Goal: Task Accomplishment & Management: Manage account settings

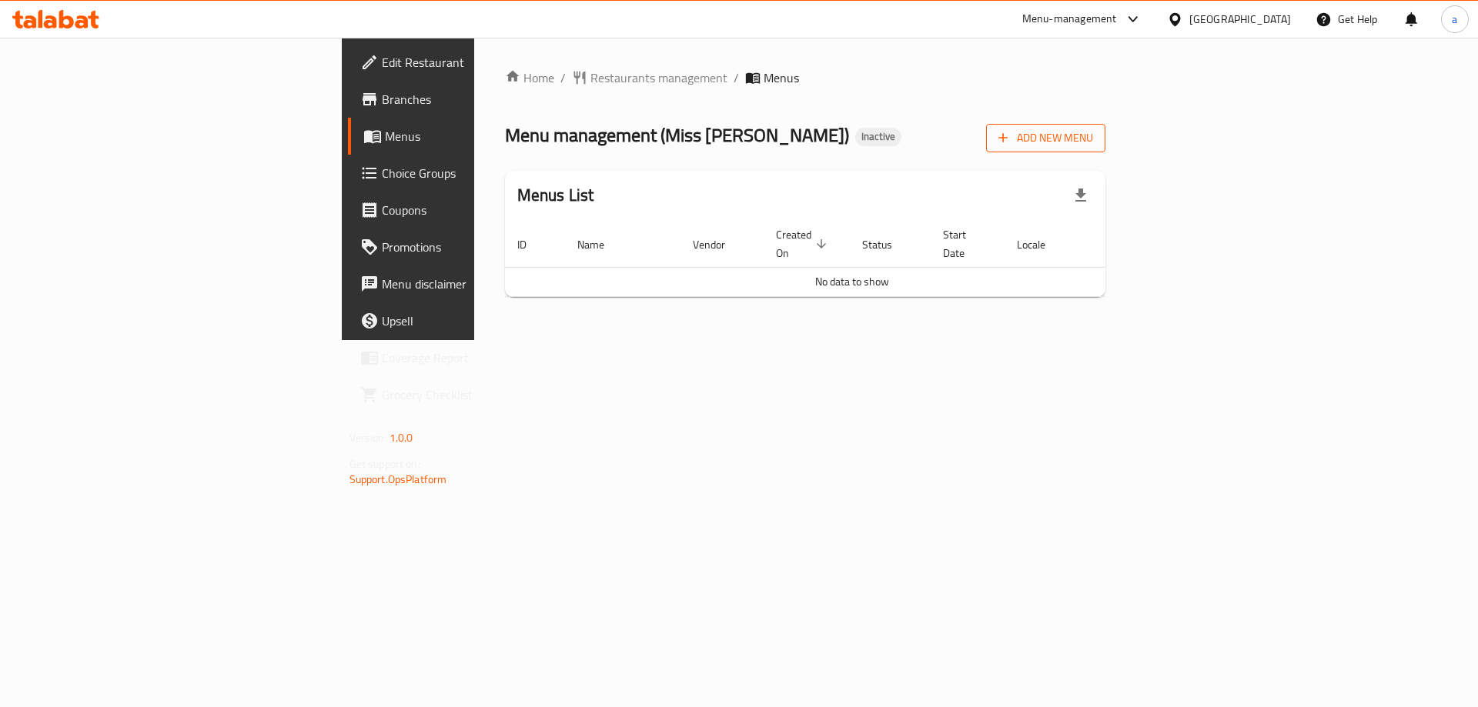
click at [1093, 146] on span "Add New Menu" at bounding box center [1045, 138] width 95 height 19
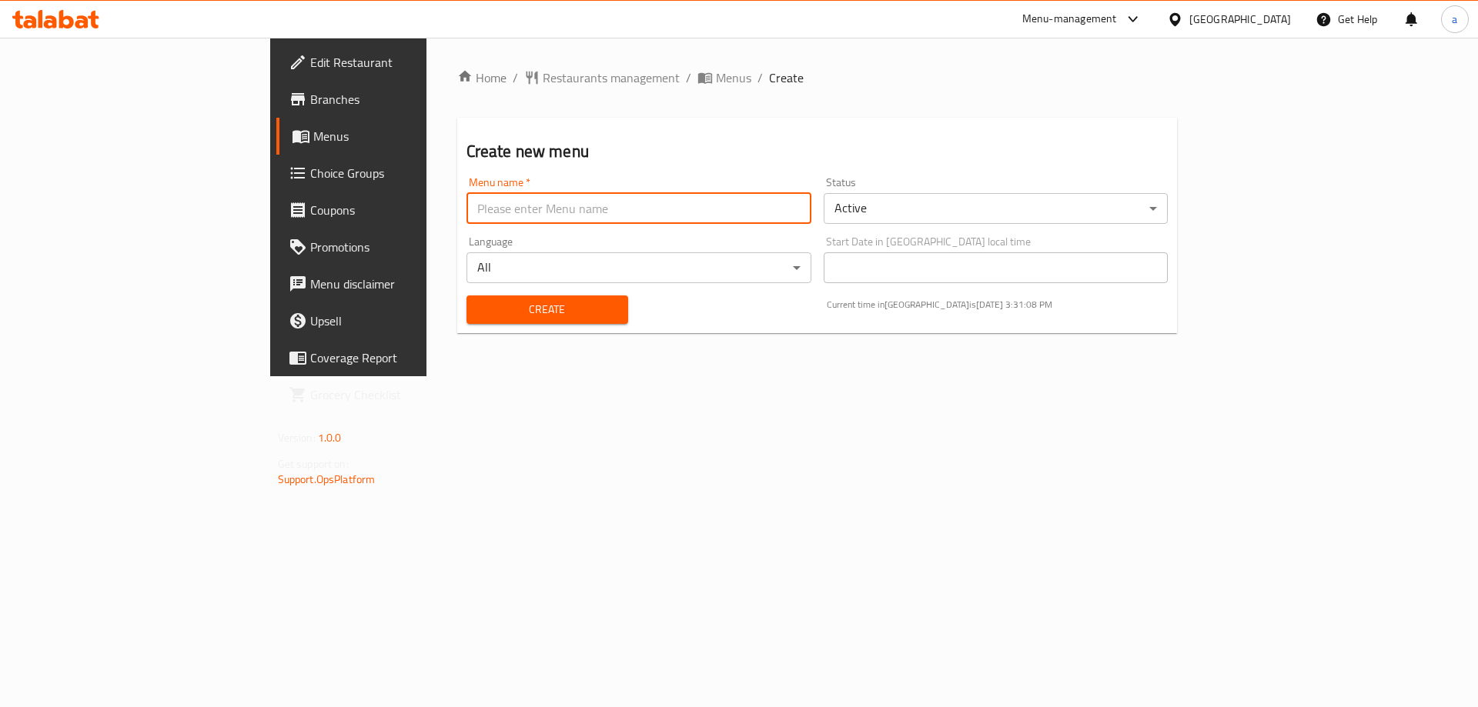
click at [668, 205] on input "text" at bounding box center [638, 208] width 345 height 31
type input "[DATE]"
click at [466, 296] on button "Create" at bounding box center [547, 310] width 162 height 28
click at [313, 139] on span "Menus" at bounding box center [409, 136] width 192 height 18
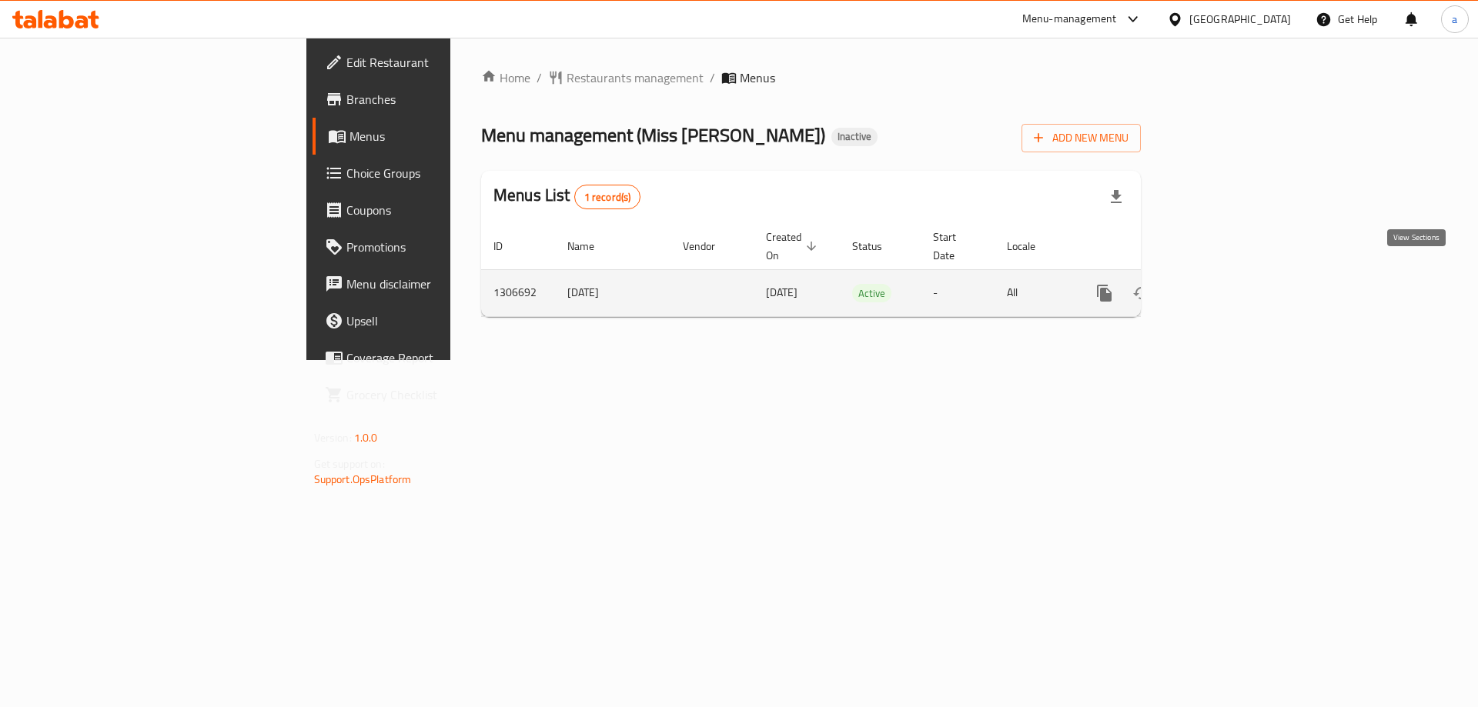
click at [1234, 275] on link "enhanced table" at bounding box center [1215, 293] width 37 height 37
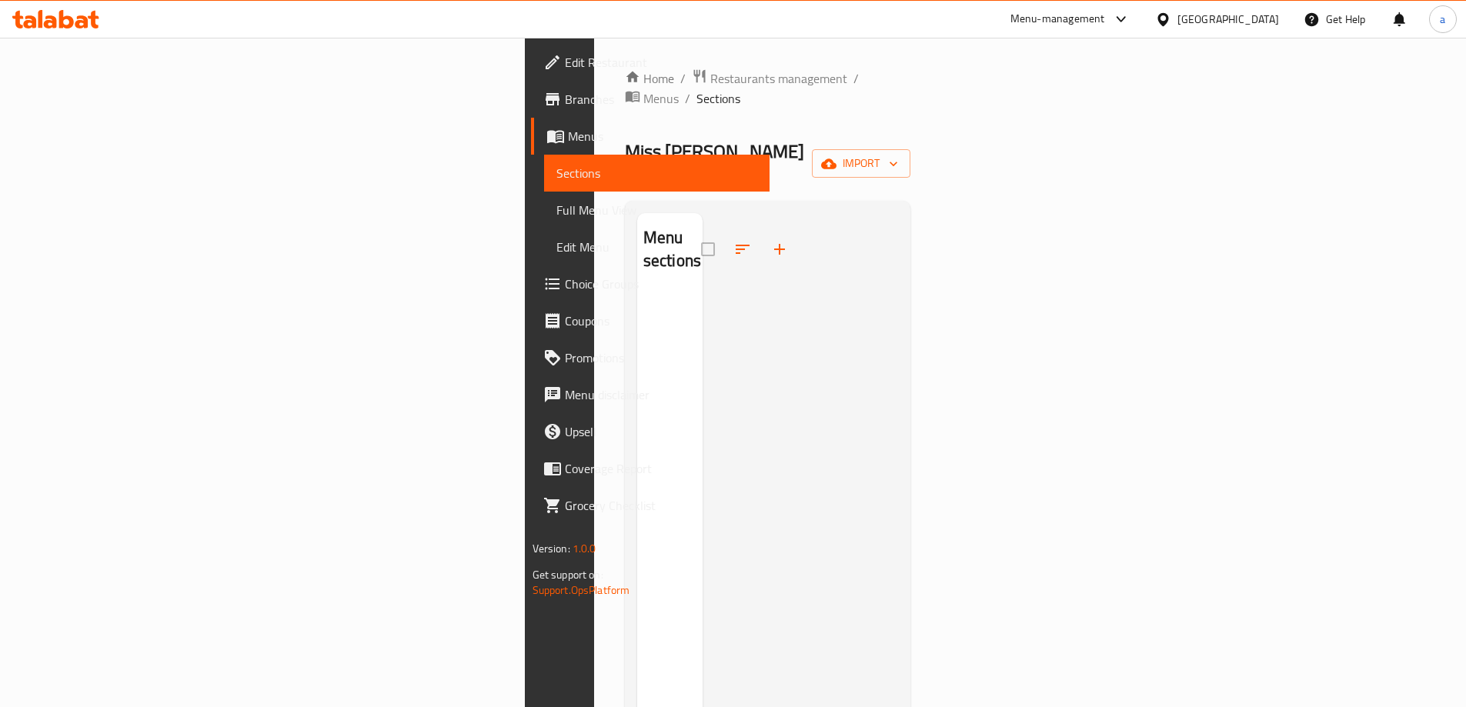
click at [565, 63] on span "Edit Restaurant" at bounding box center [661, 62] width 192 height 18
